Goal: Information Seeking & Learning: Learn about a topic

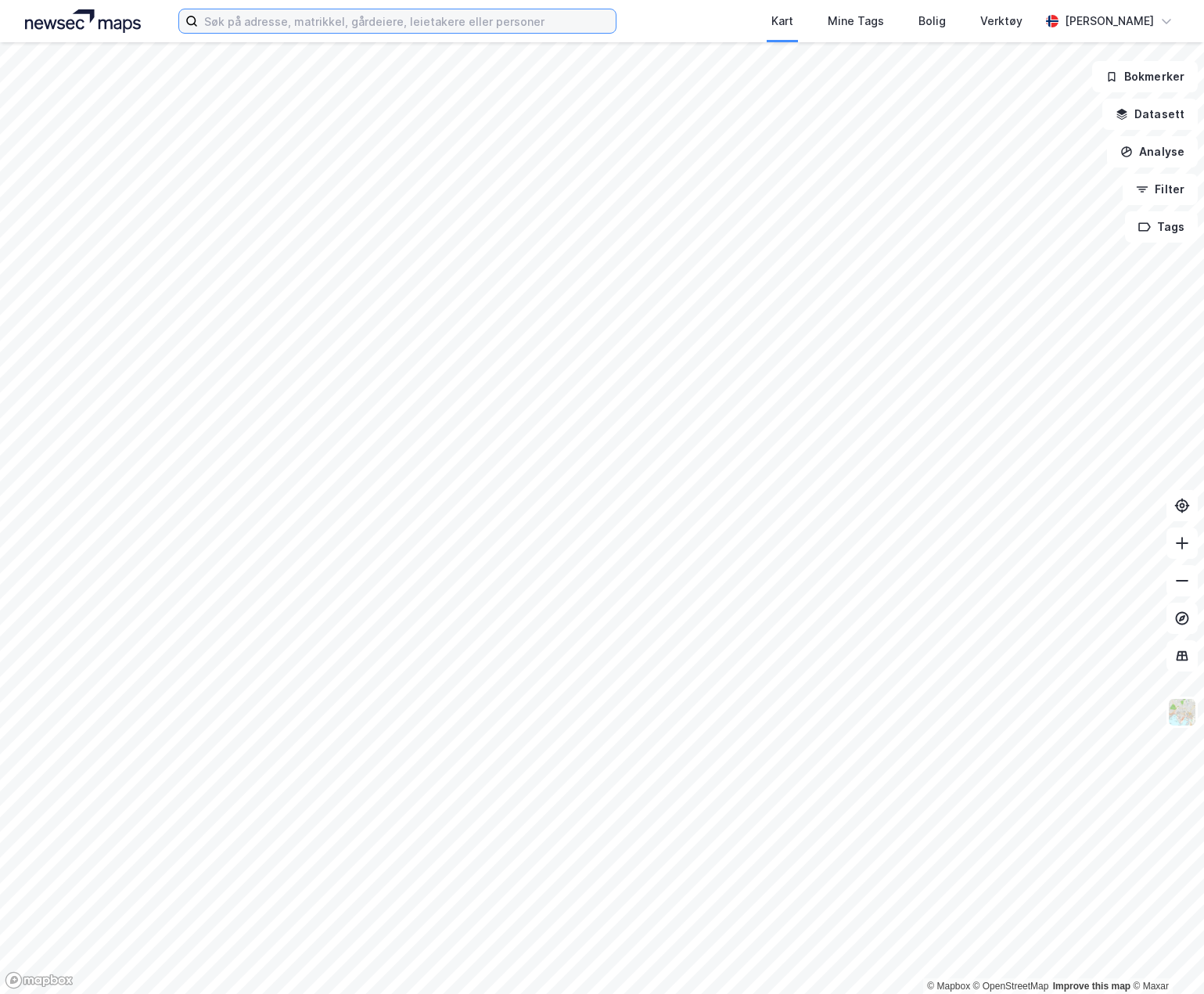
click at [356, 27] on input at bounding box center [407, 21] width 418 height 23
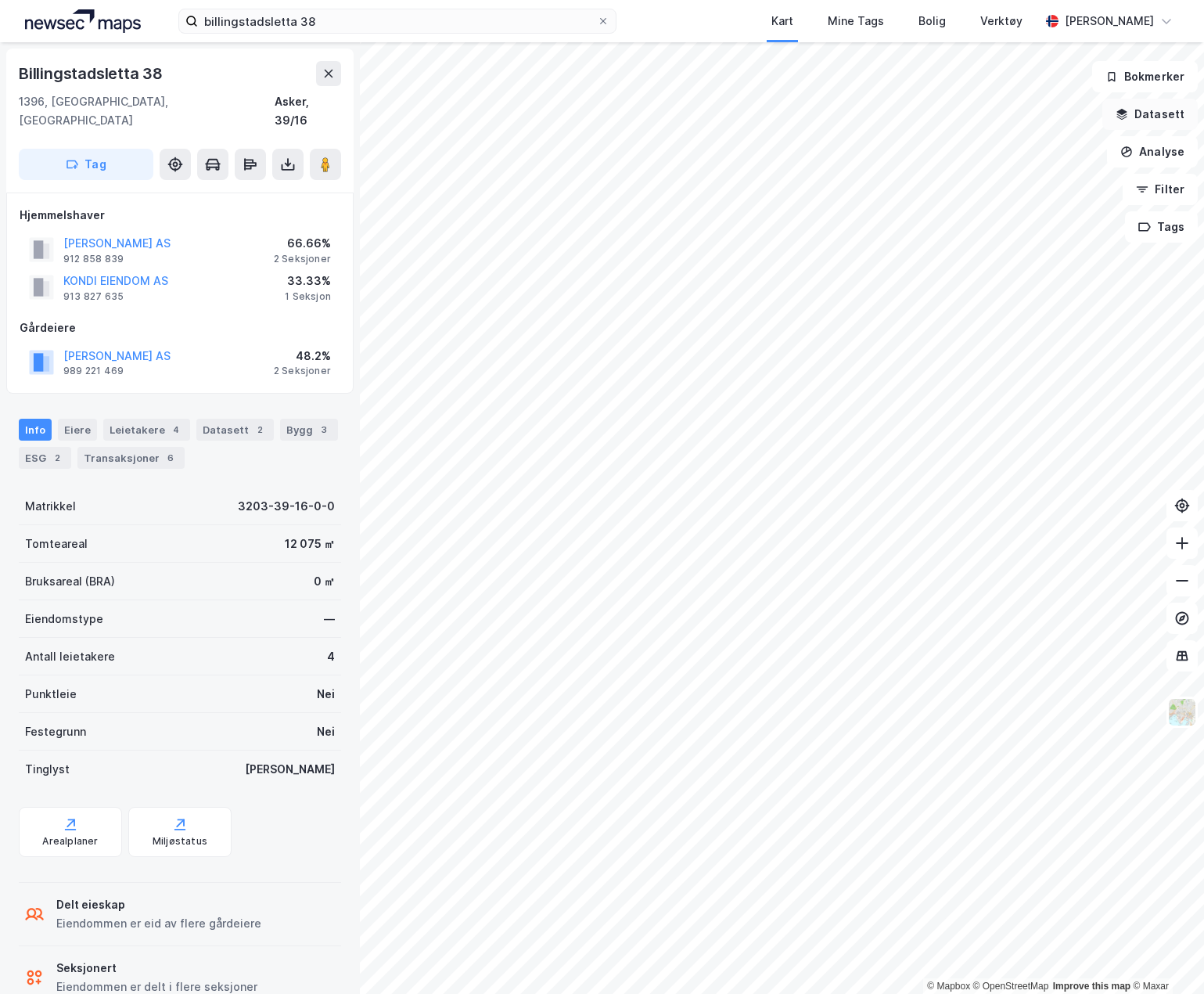
click at [1147, 125] on button "Datasett" at bounding box center [1150, 114] width 96 height 31
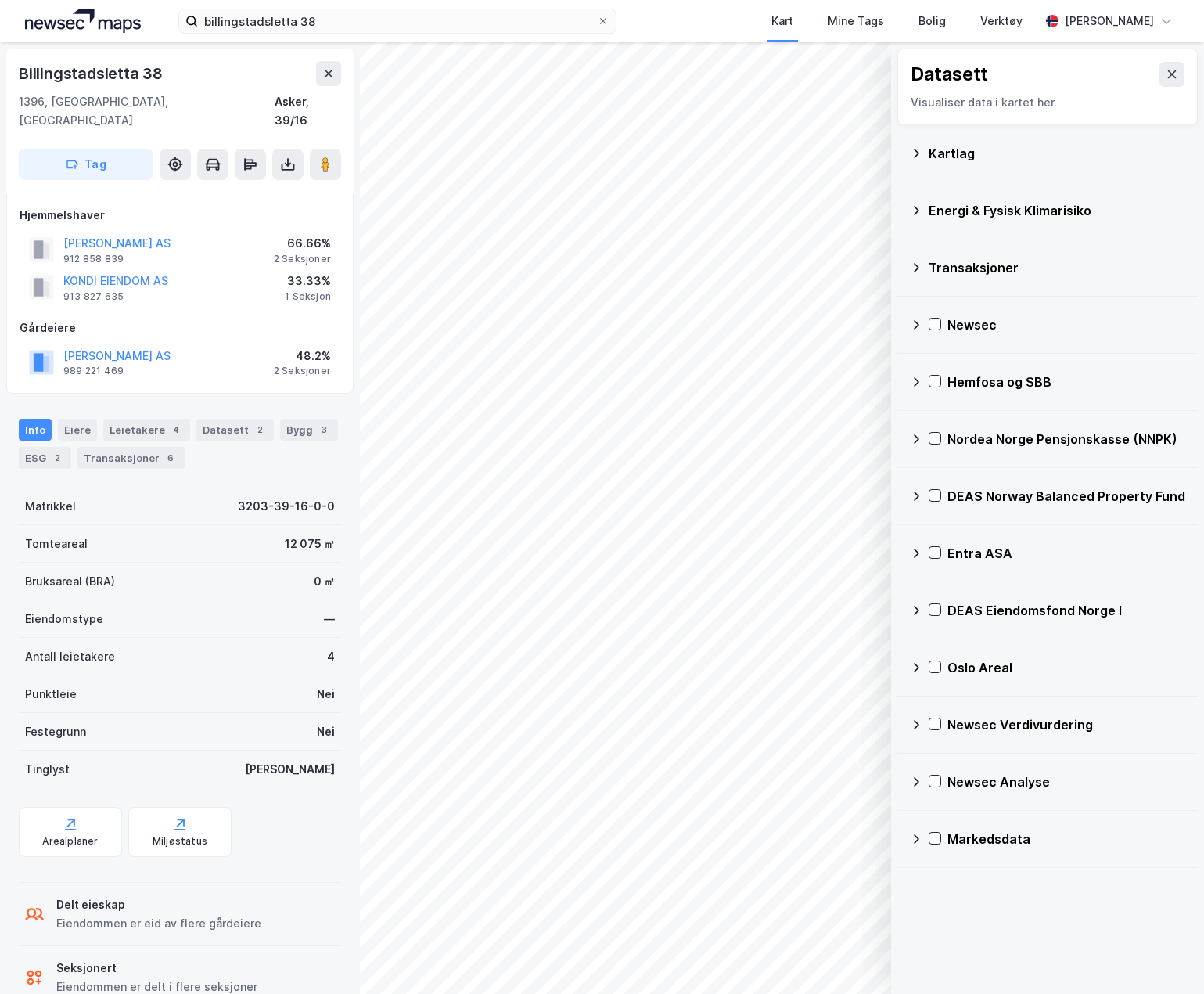
click at [927, 725] on div "Newsec Verdivurdering" at bounding box center [1047, 724] width 276 height 37
click at [933, 756] on icon at bounding box center [936, 761] width 11 height 11
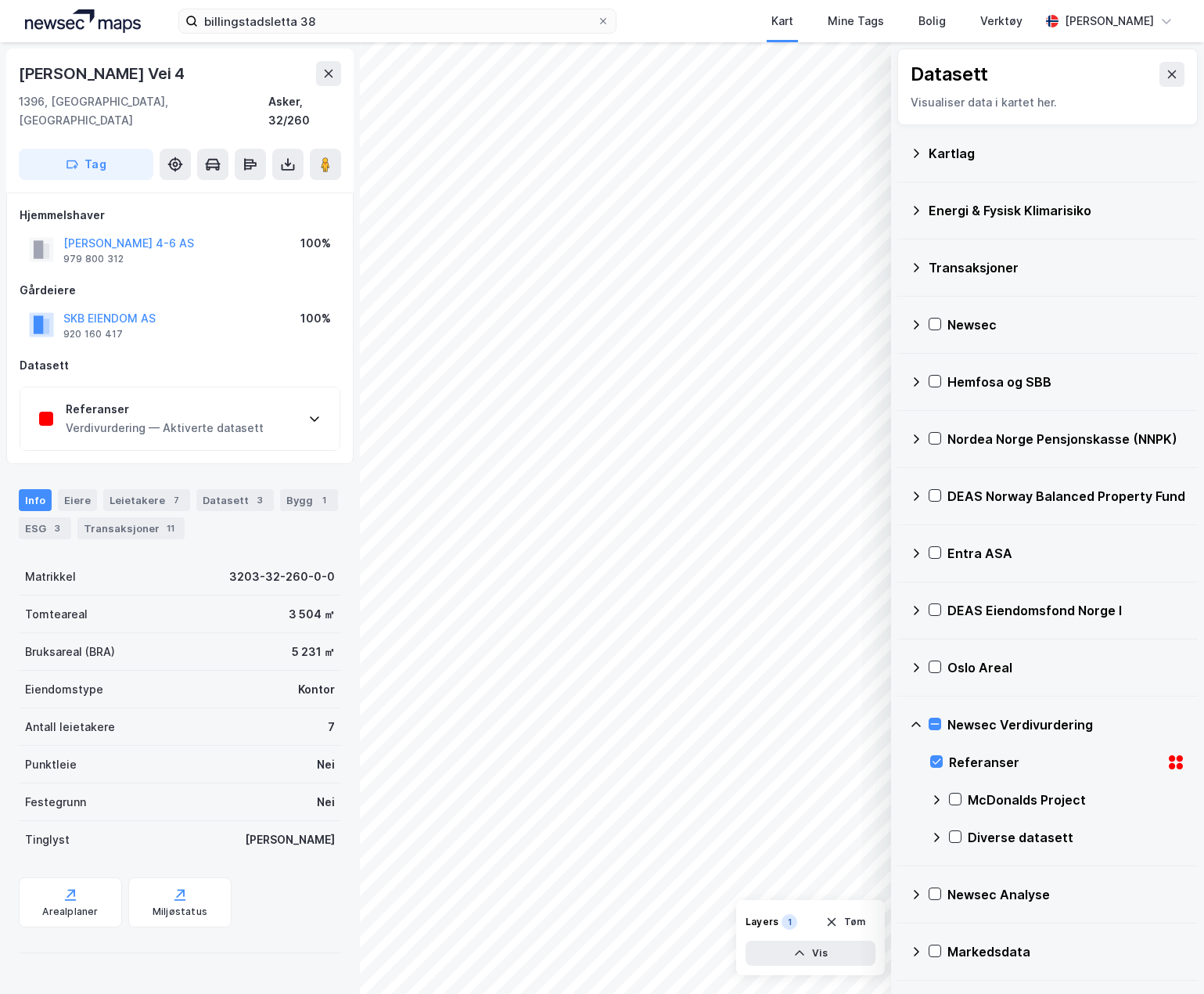
click at [307, 404] on div "Referanser Verdivurdering — Aktiverte datasett" at bounding box center [180, 419] width 319 height 63
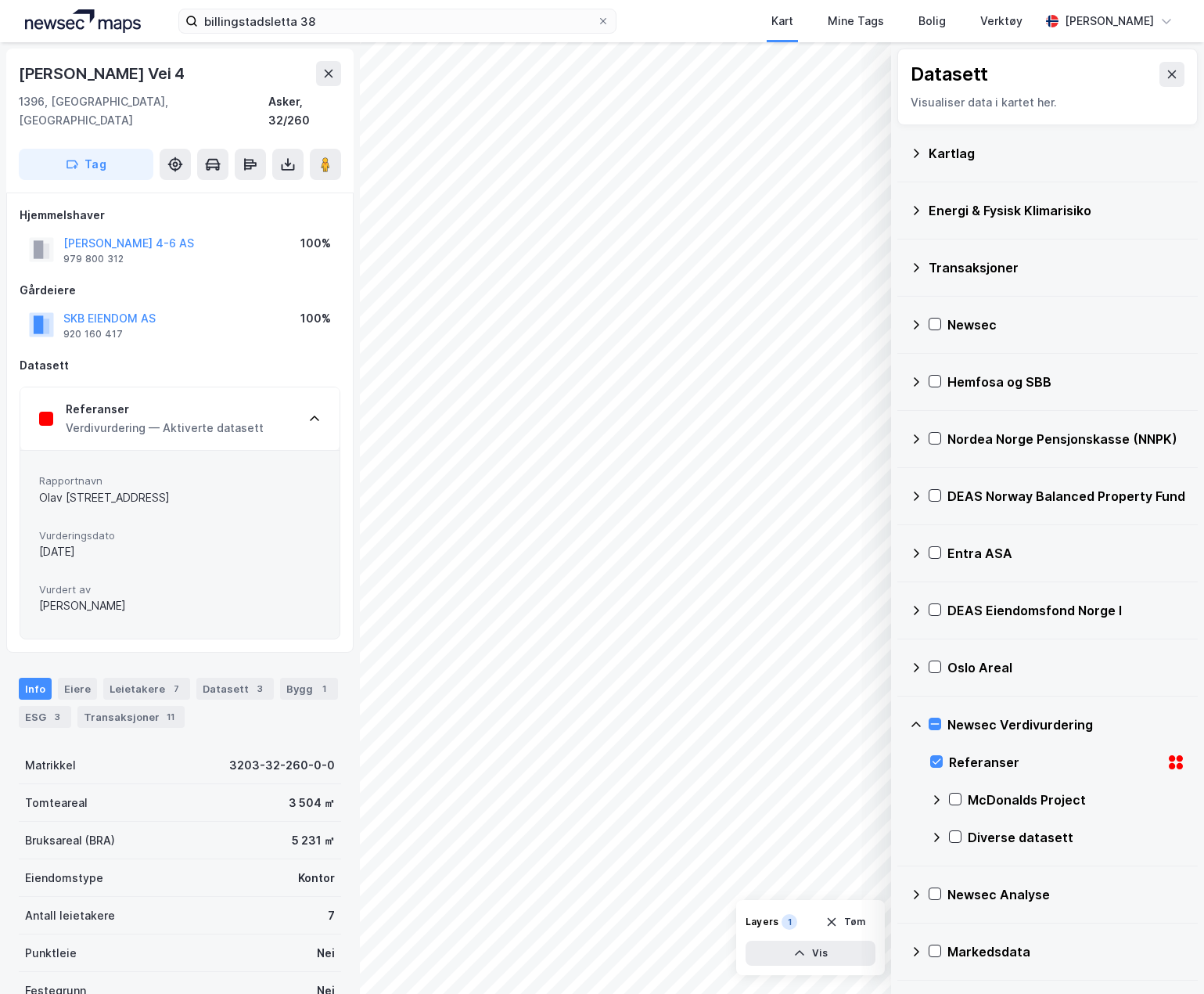
click at [307, 404] on div "Referanser Verdivurdering — Aktiverte datasett" at bounding box center [180, 419] width 319 height 63
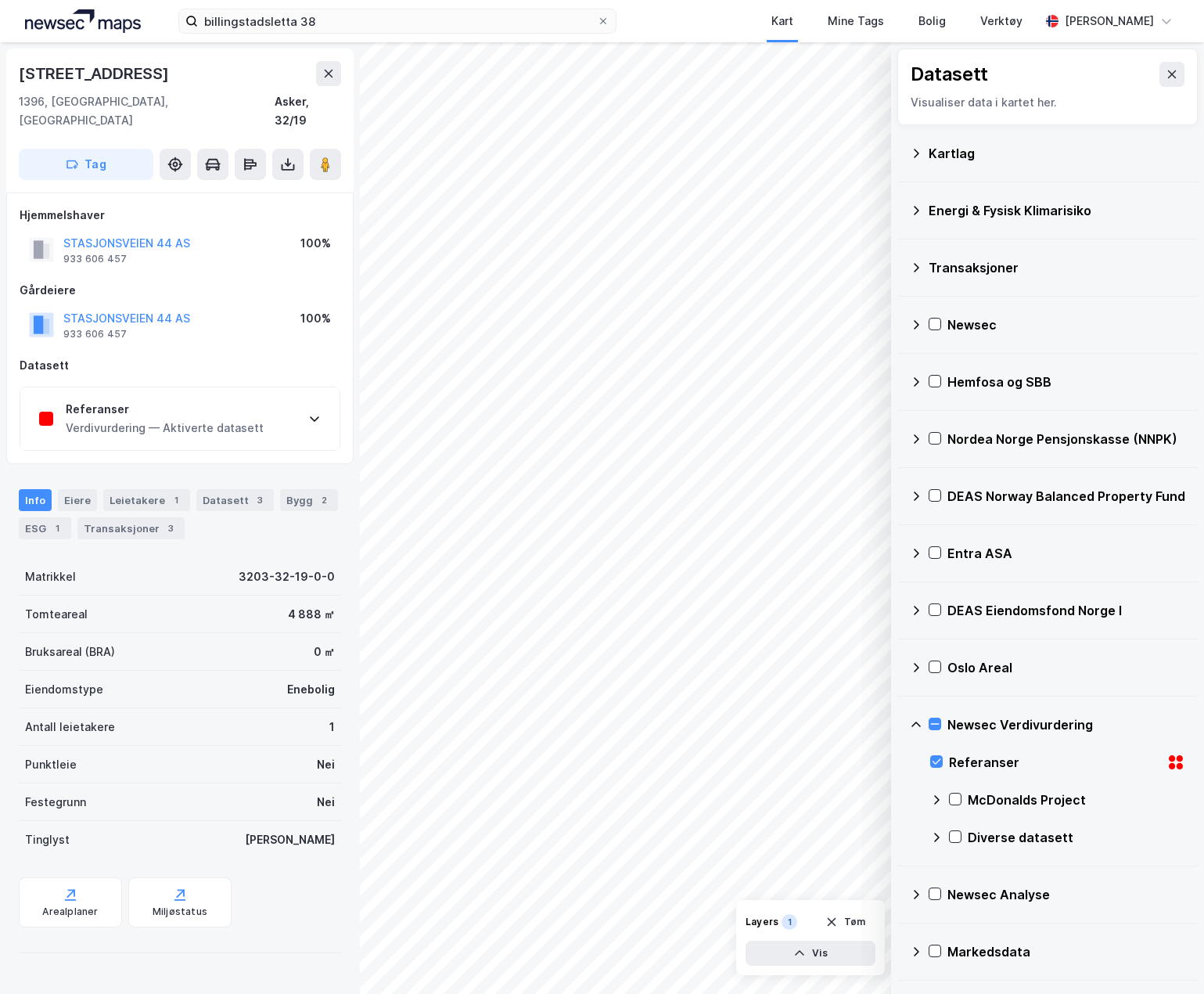
click at [253, 419] on div "Verdivurdering — Aktiverte datasett" at bounding box center [165, 428] width 198 height 19
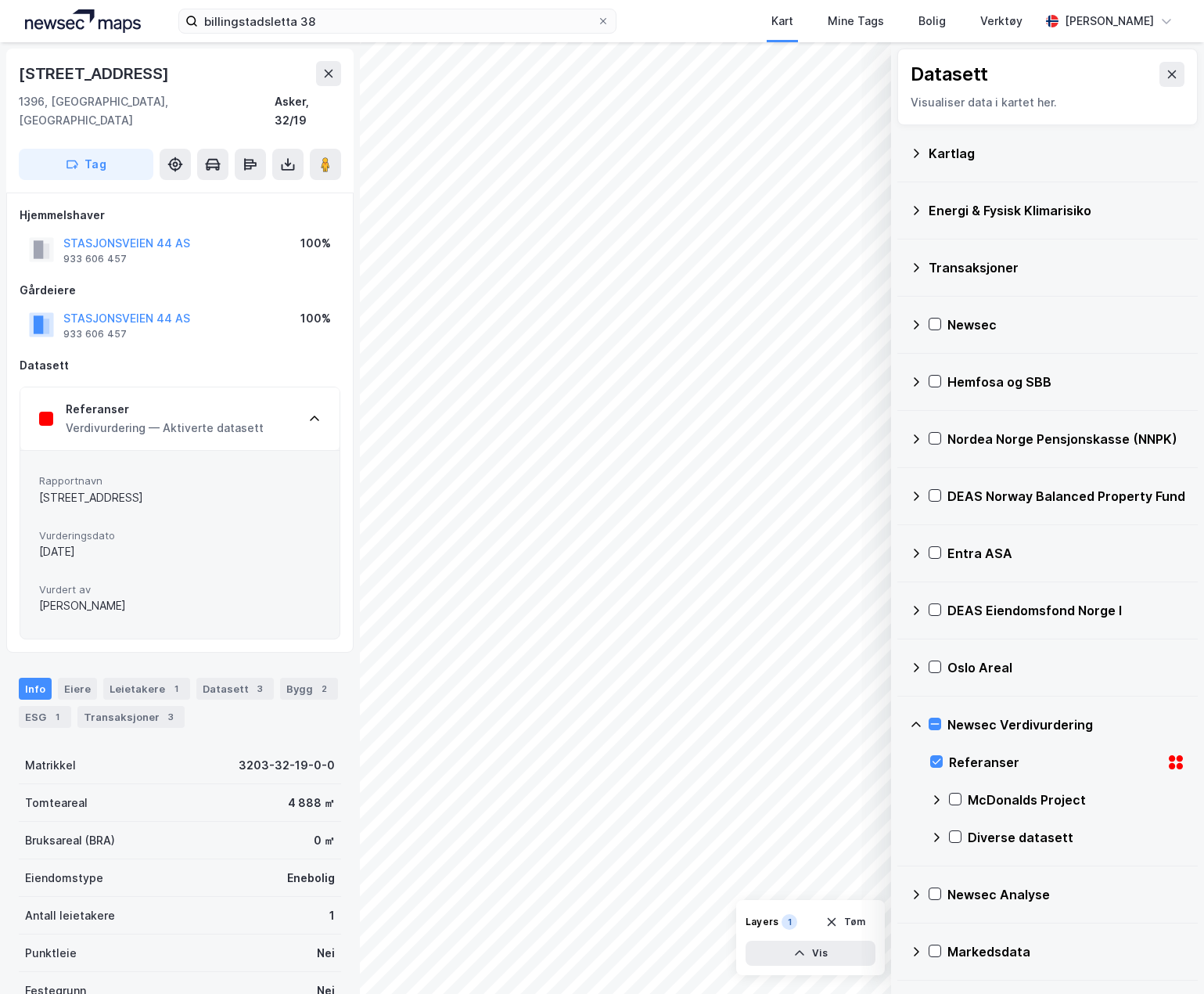
click at [253, 419] on div "Verdivurdering — Aktiverte datasett" at bounding box center [165, 428] width 198 height 19
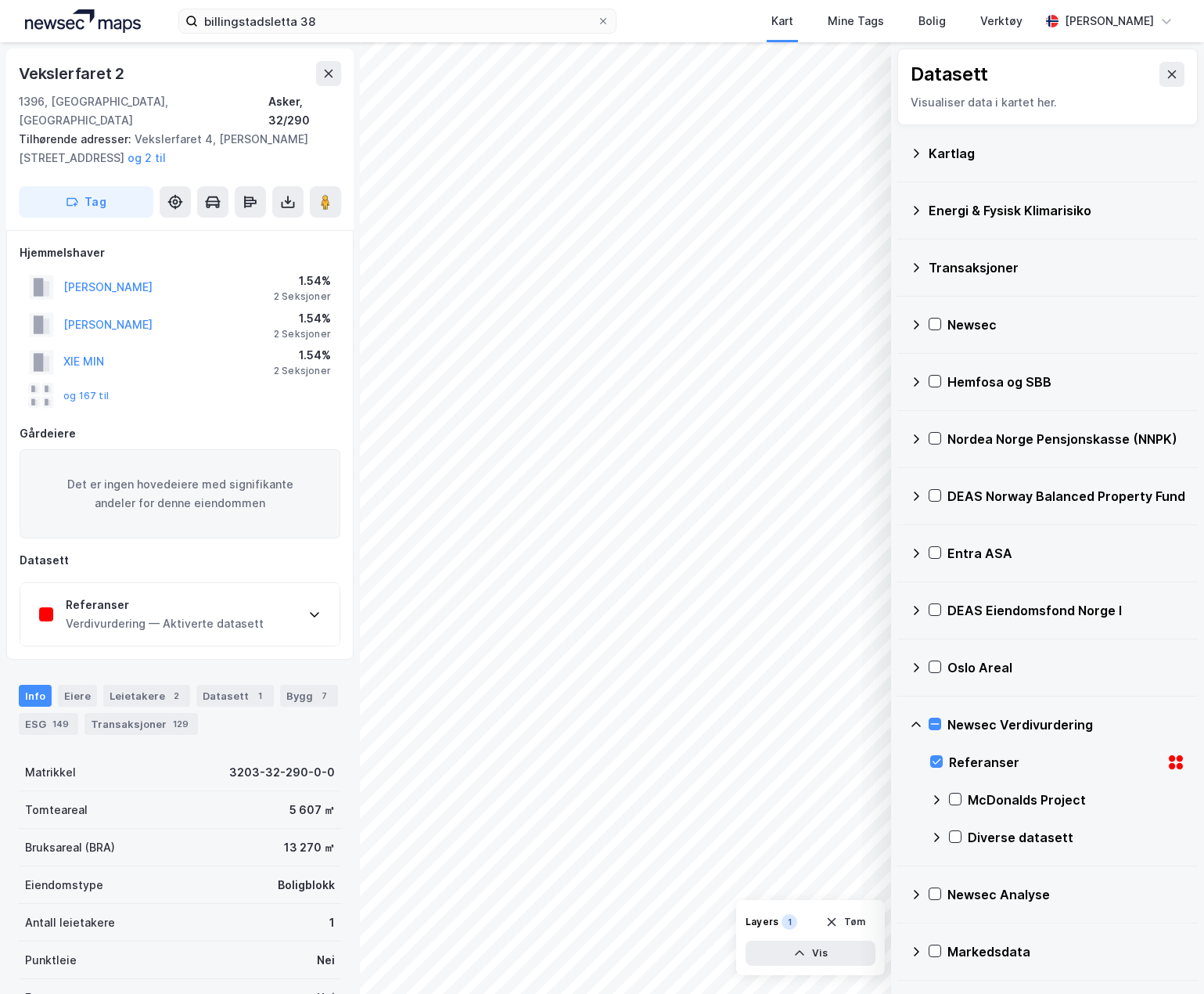
click at [228, 595] on div "Referanser" at bounding box center [165, 604] width 198 height 19
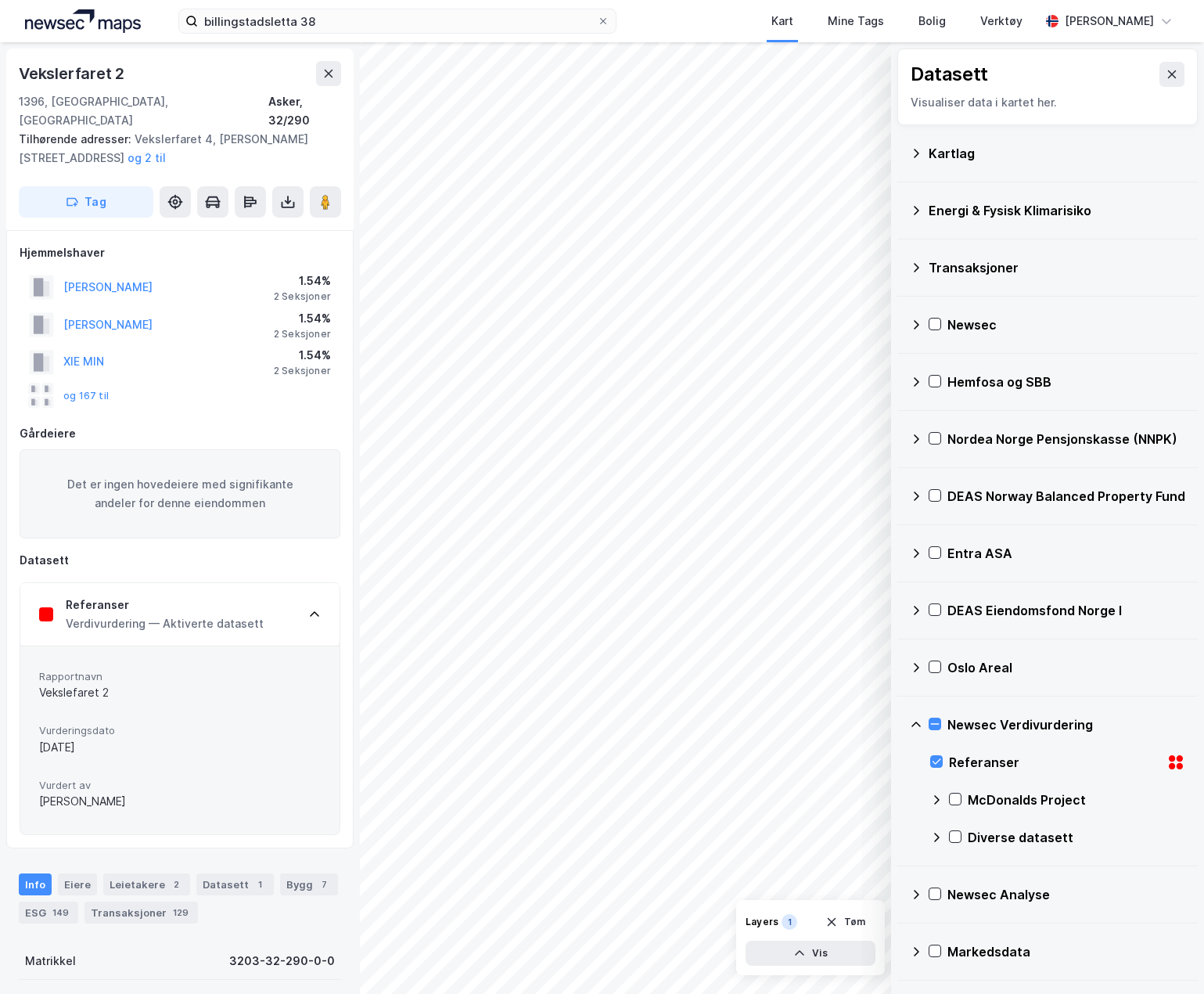
click at [228, 595] on div "Referanser" at bounding box center [165, 604] width 198 height 19
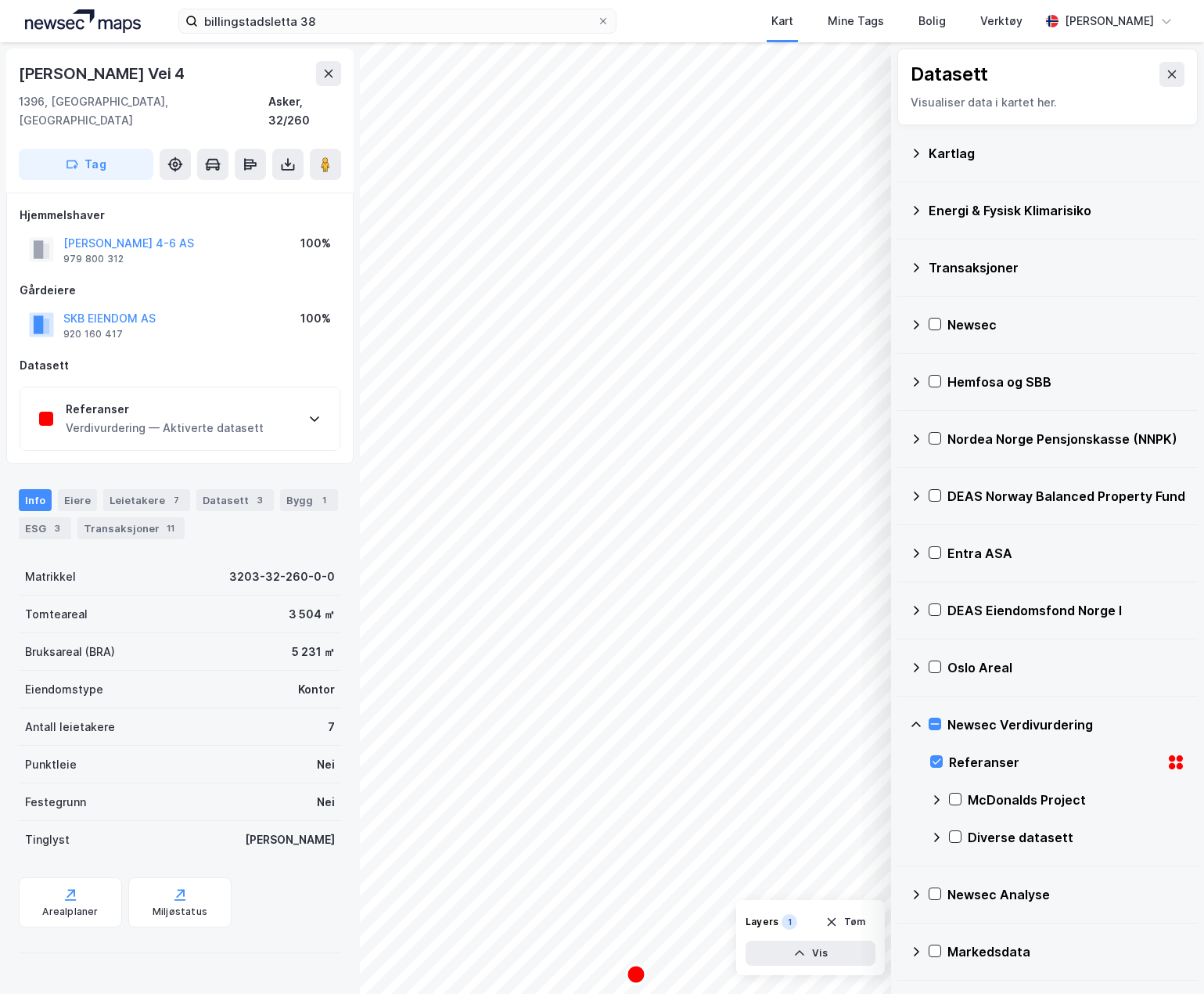
click at [316, 411] on div "Referanser Verdivurdering — Aktiverte datasett" at bounding box center [180, 419] width 319 height 63
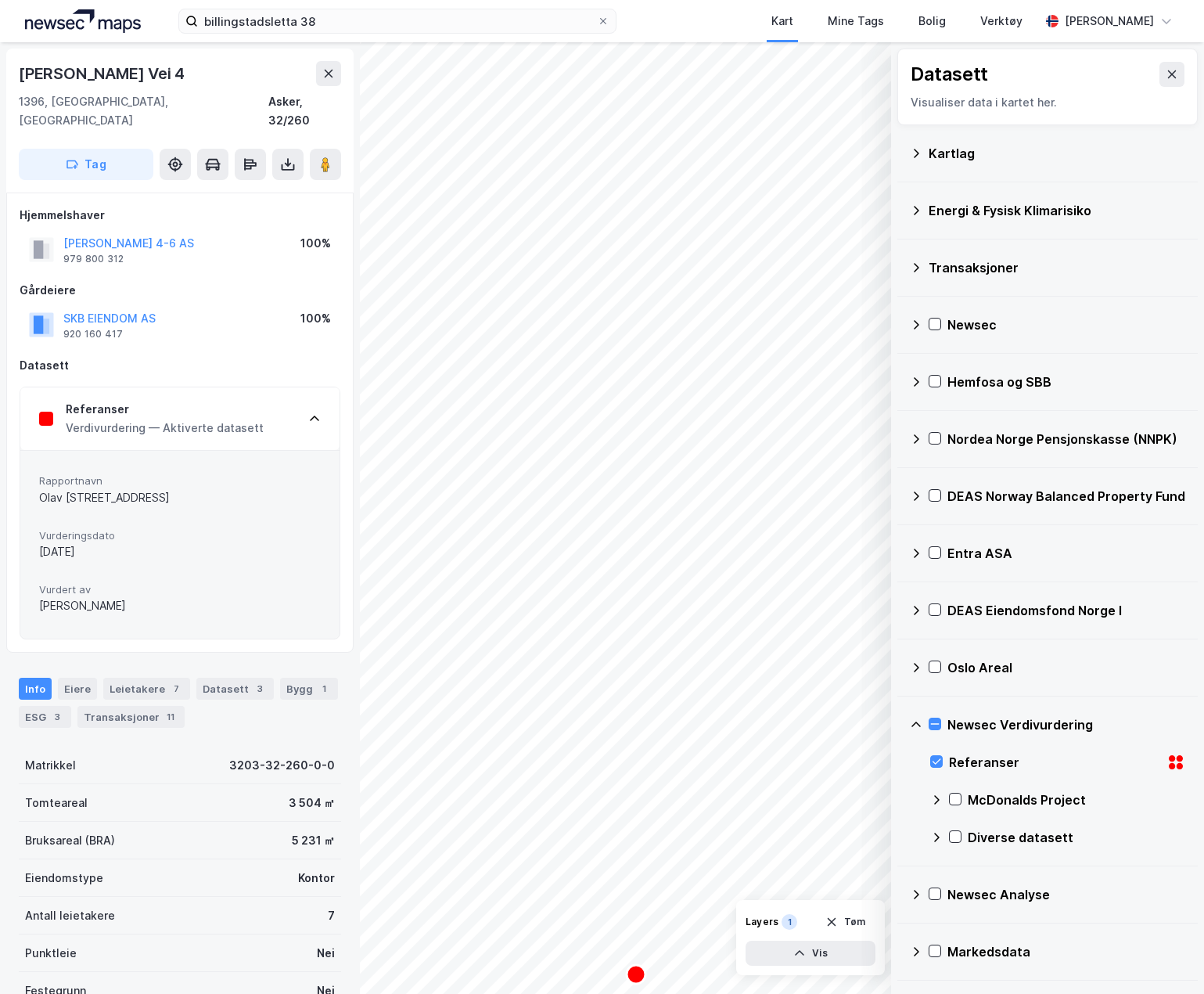
click at [271, 409] on div "Referanser Verdivurdering — Aktiverte datasett" at bounding box center [180, 419] width 319 height 63
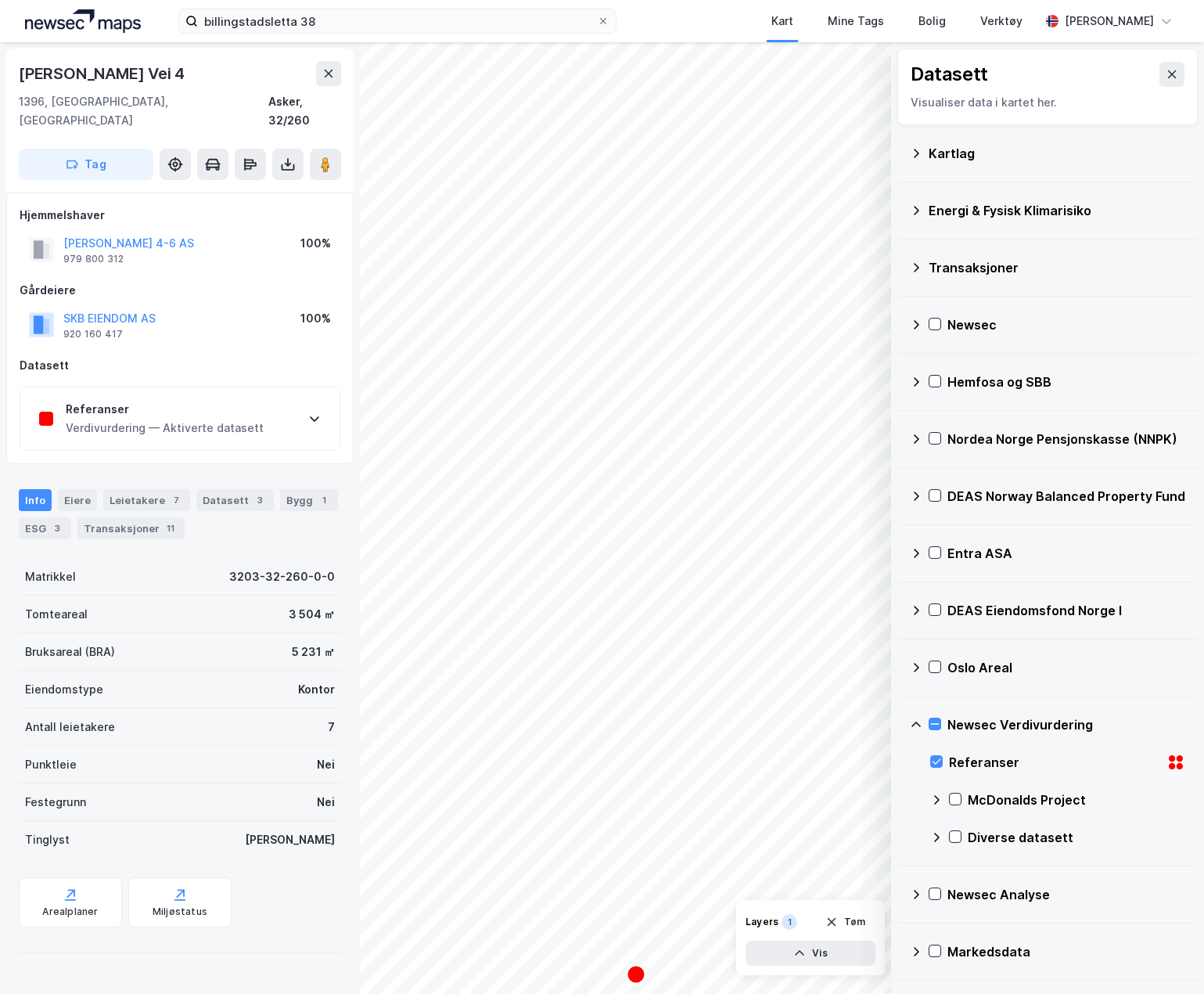
click at [286, 409] on div "Referanser Verdivurdering — Aktiverte datasett" at bounding box center [180, 419] width 319 height 63
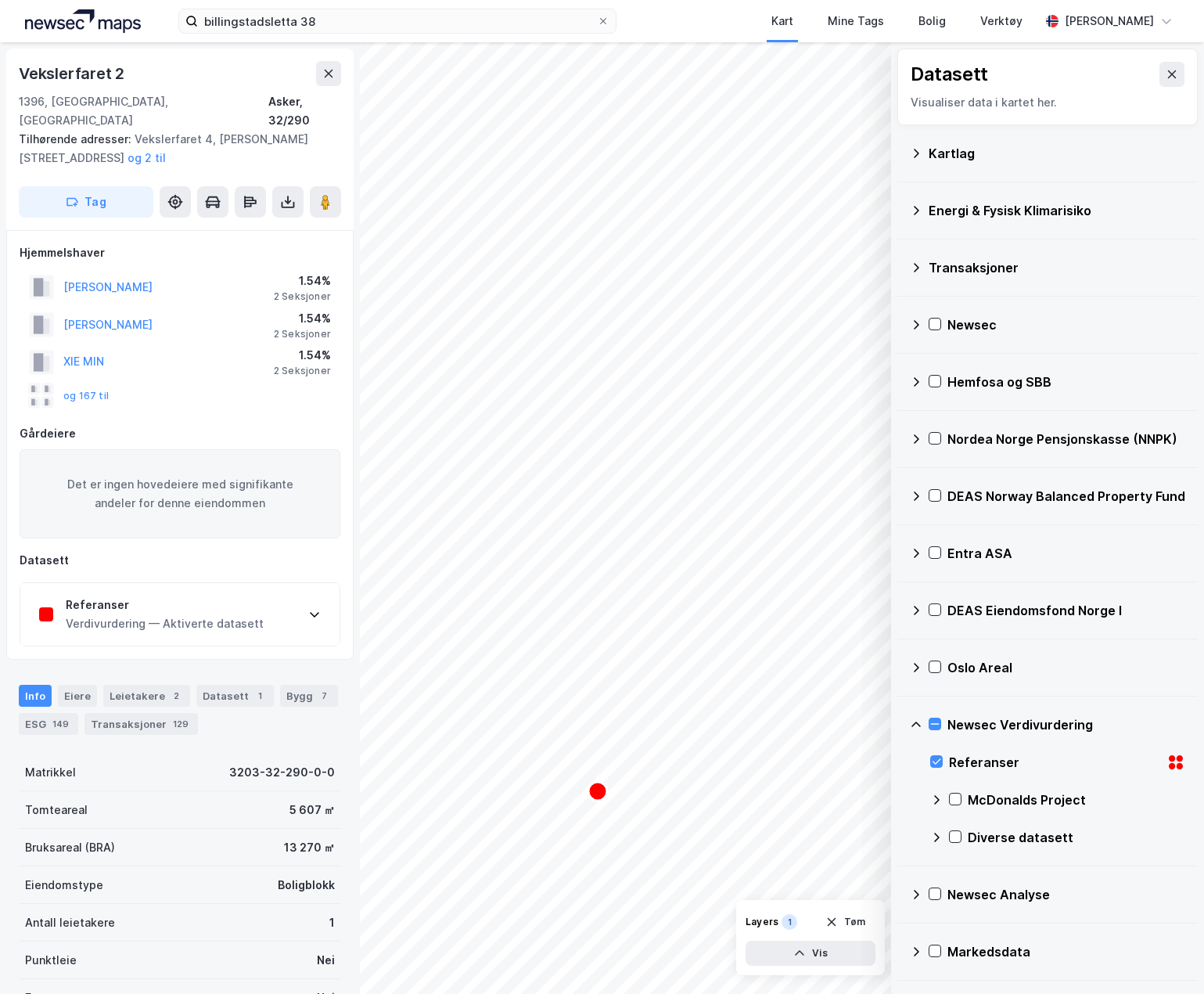
click at [268, 604] on div "Referanser Verdivurdering — Aktiverte datasett" at bounding box center [180, 614] width 319 height 63
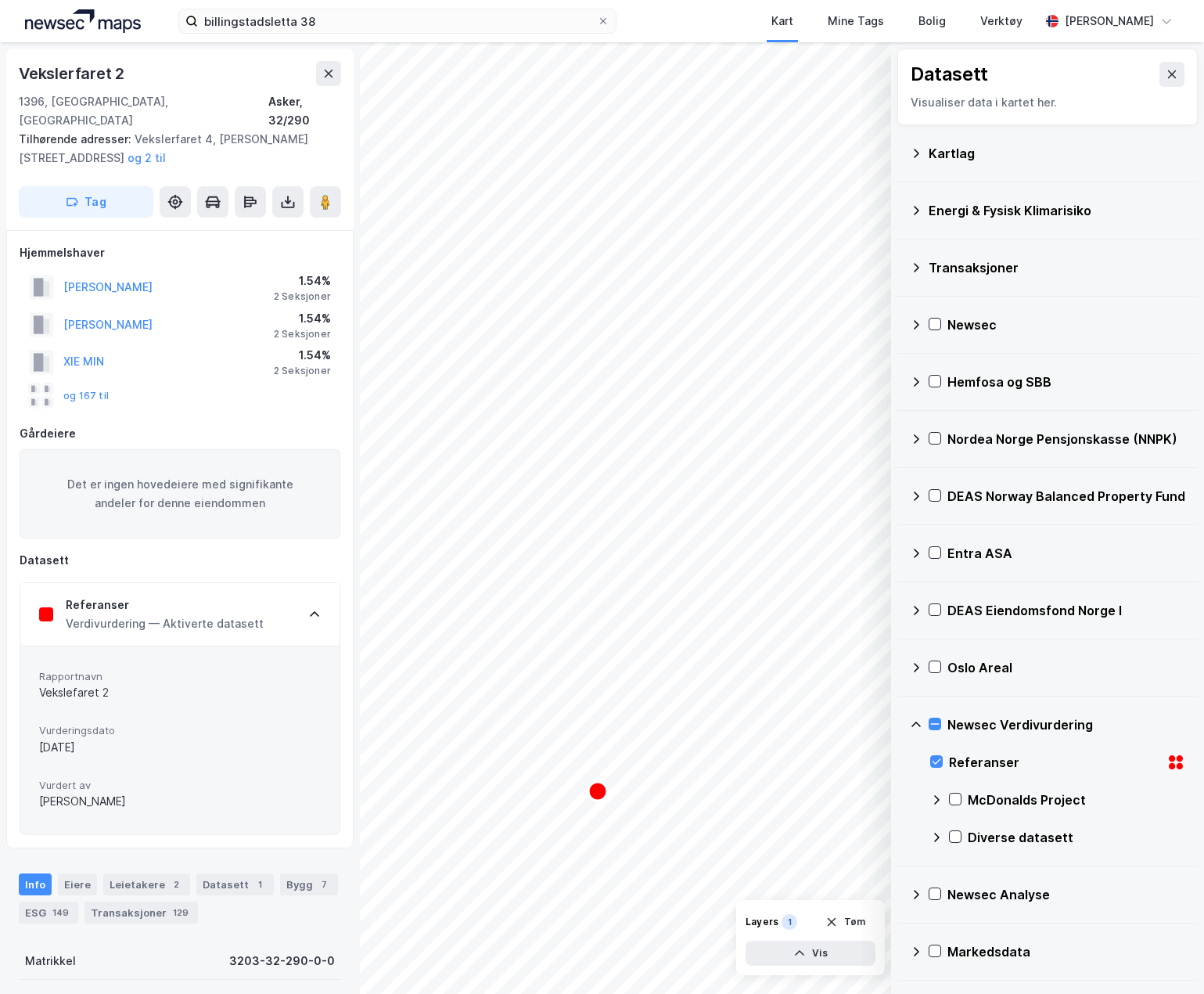
click at [180, 614] on div "Verdivurdering — Aktiverte datasett" at bounding box center [165, 623] width 198 height 19
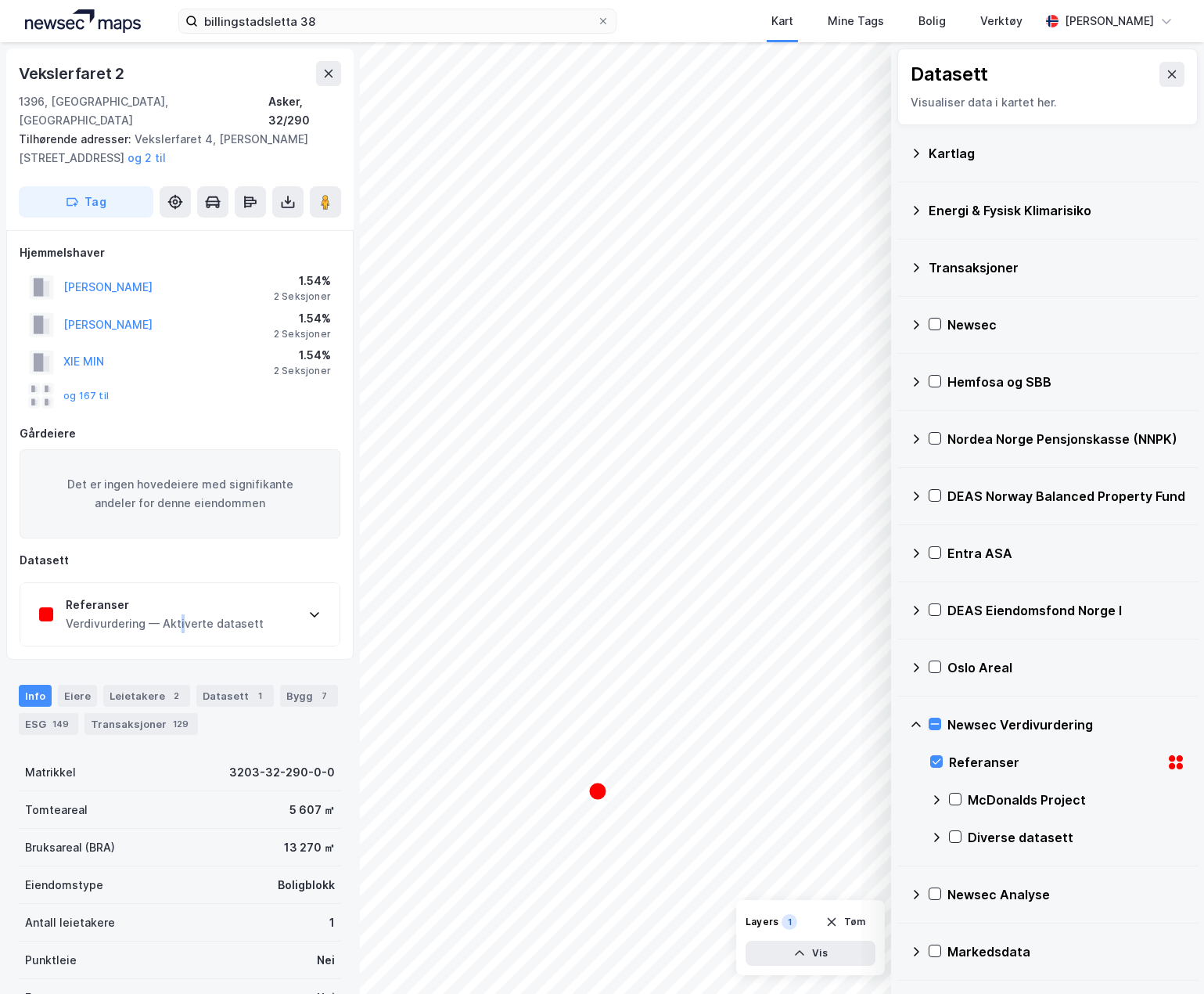
click at [179, 614] on div "Verdivurdering — Aktiverte datasett" at bounding box center [165, 623] width 198 height 19
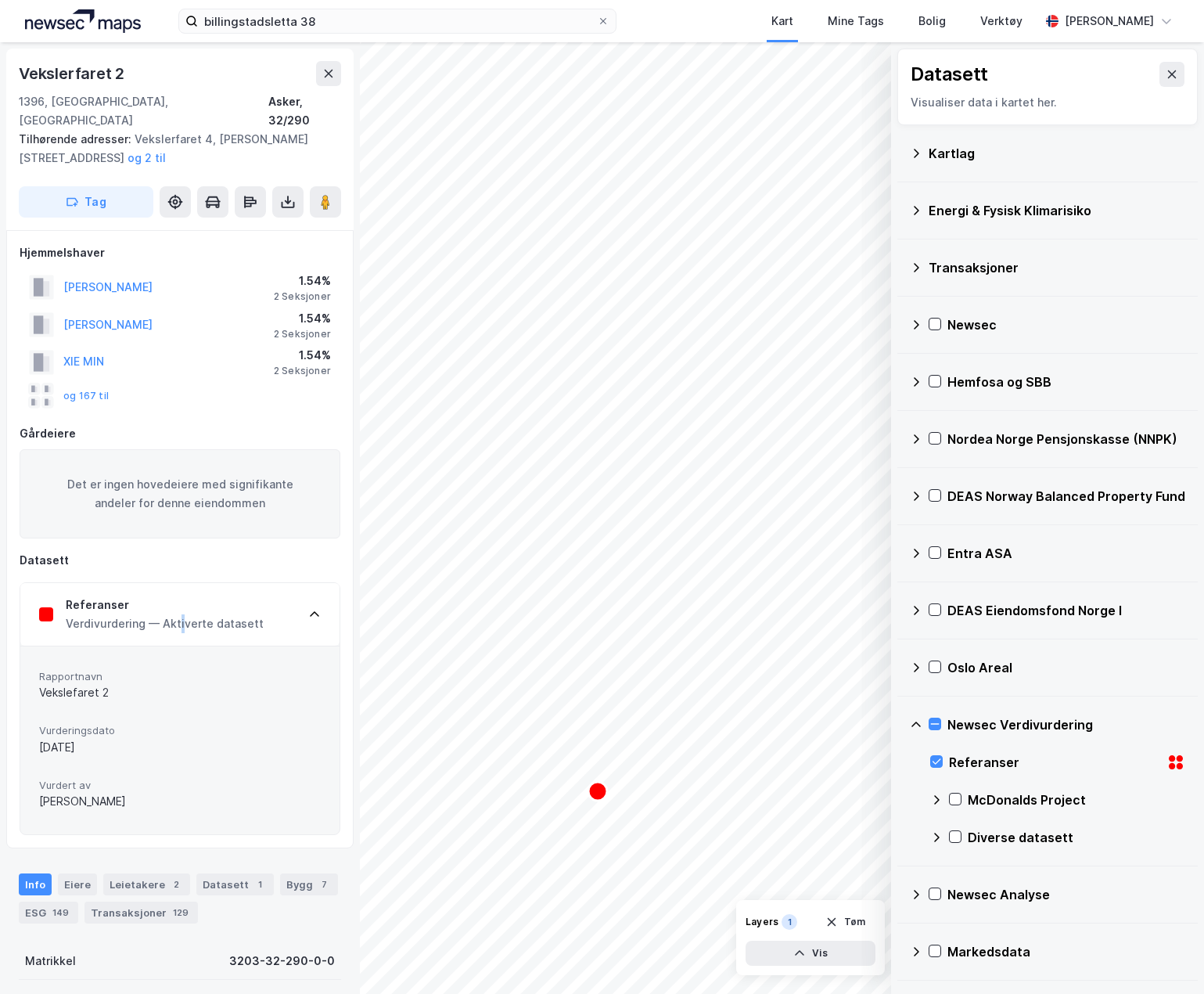
drag, startPoint x: 112, startPoint y: 696, endPoint x: 95, endPoint y: 719, distance: 28.6
click at [95, 719] on div "Rapportnavn Vekslefaret 2 Vurderingsdato [DATE] Vurdert av [PERSON_NAME]" at bounding box center [179, 741] width 281 height 150
drag, startPoint x: 43, startPoint y: 673, endPoint x: 83, endPoint y: 685, distance: 41.8
click at [83, 685] on div "Rapportnavn Vekslefaret 2" at bounding box center [179, 686] width 281 height 41
drag, startPoint x: 97, startPoint y: 679, endPoint x: 81, endPoint y: 682, distance: 16.3
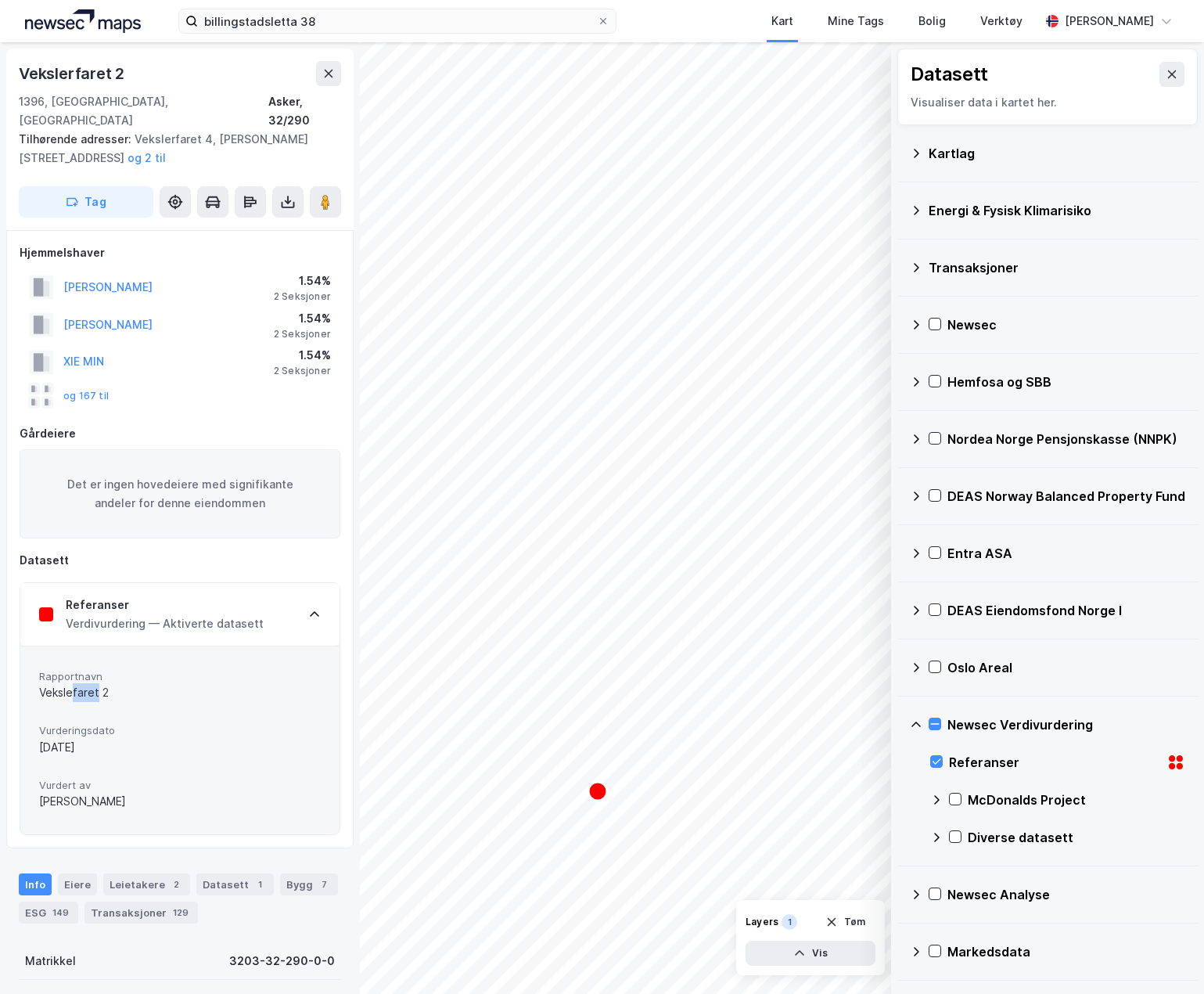
click at [76, 683] on div "Vekslefaret 2" at bounding box center [179, 692] width 281 height 19
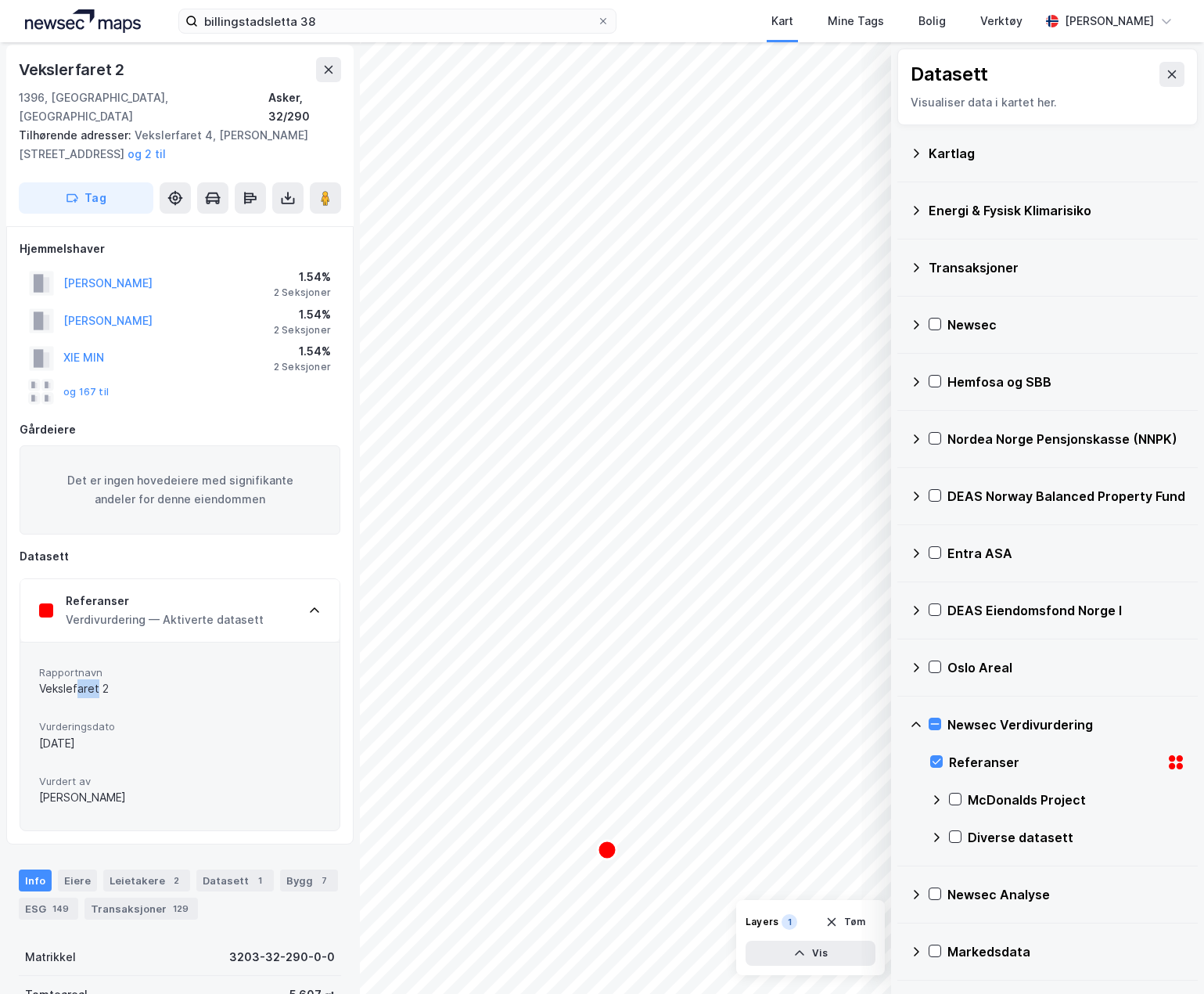
scroll to position [8, 0]
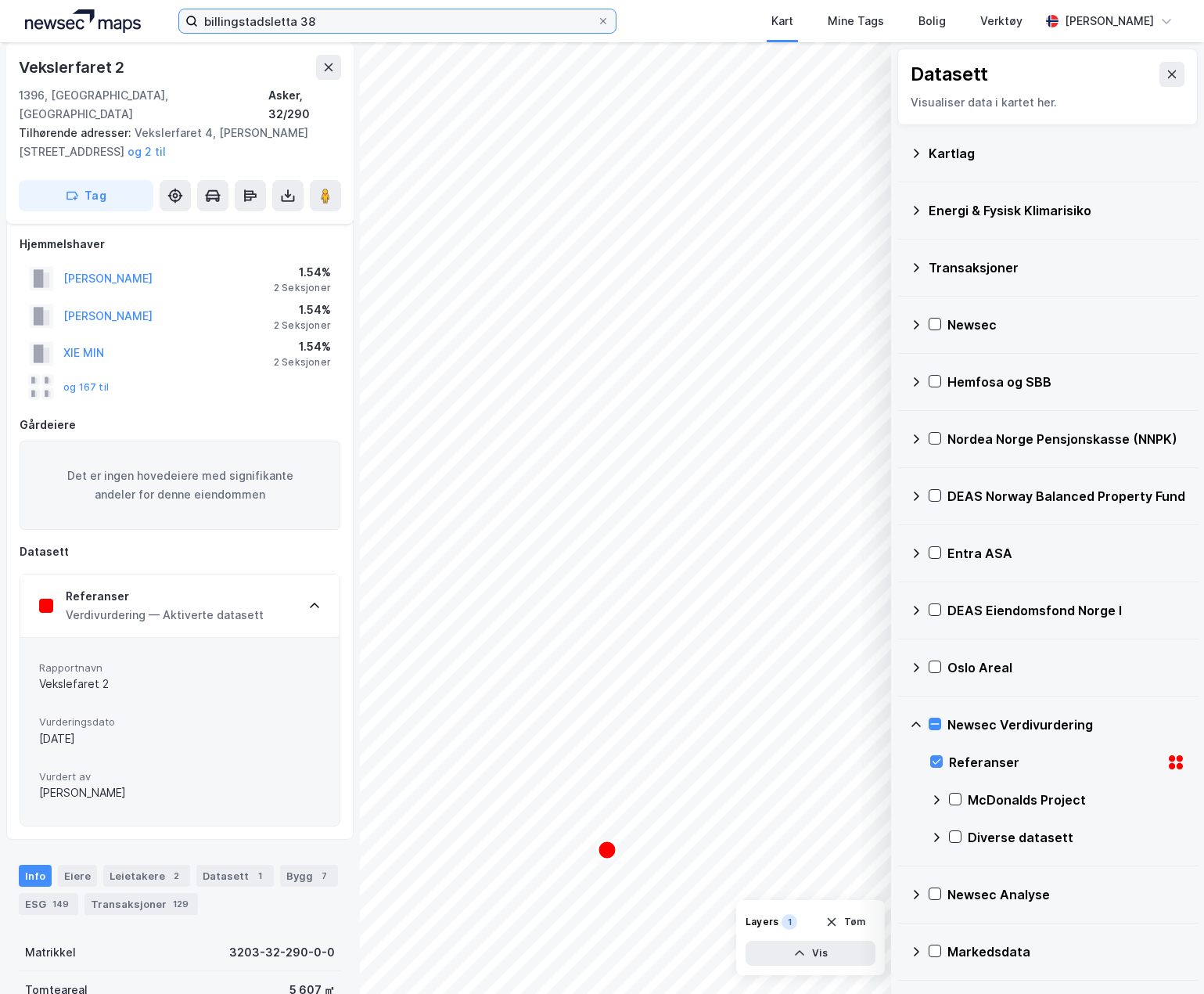
click at [319, 23] on input "billingstadsletta 38" at bounding box center [397, 21] width 399 height 23
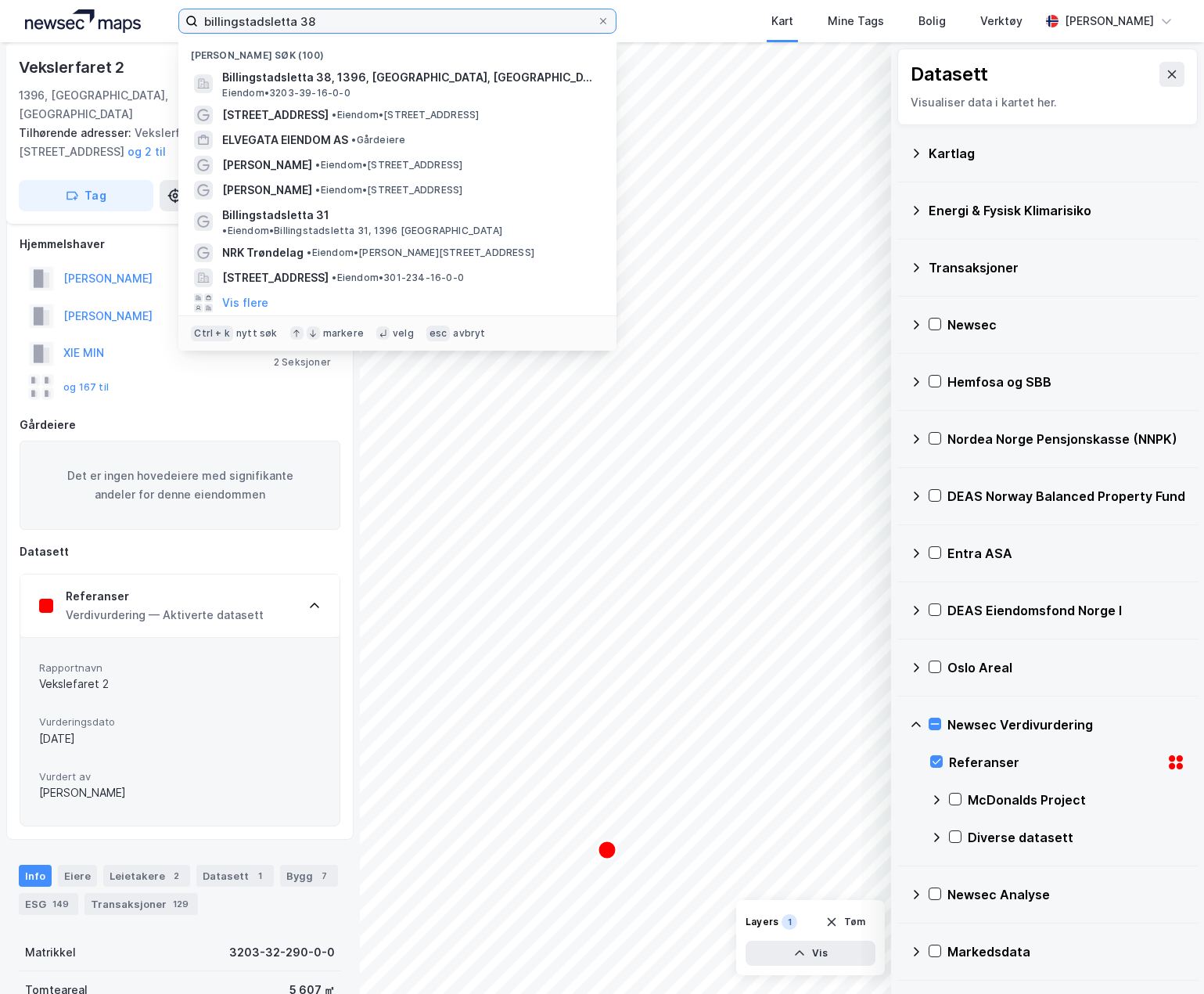
click at [319, 23] on input "billingstadsletta 38" at bounding box center [397, 21] width 399 height 23
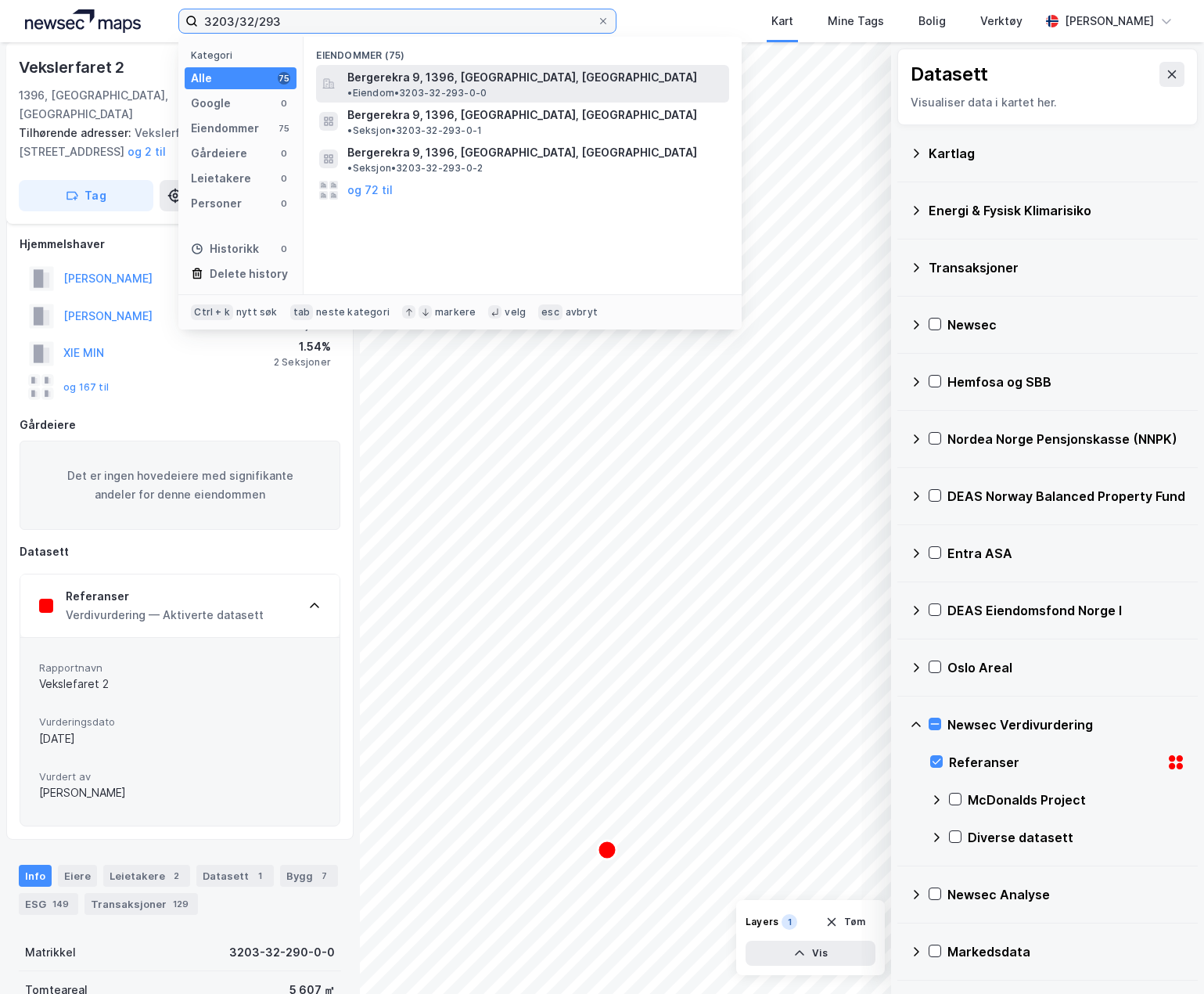
type input "3203/32/293"
